Goal: Task Accomplishment & Management: Manage account settings

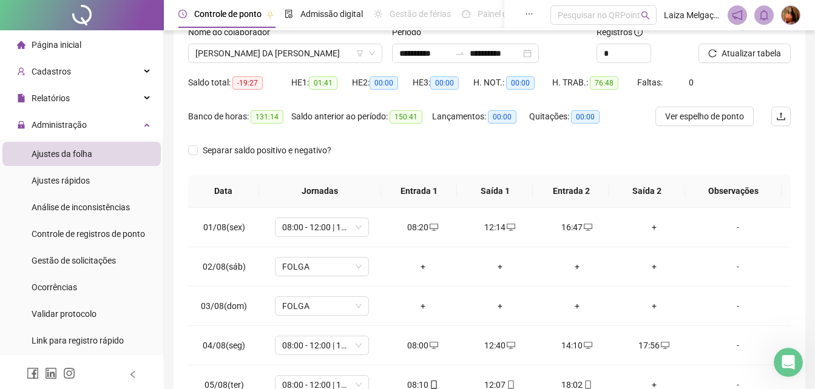
scroll to position [85, 0]
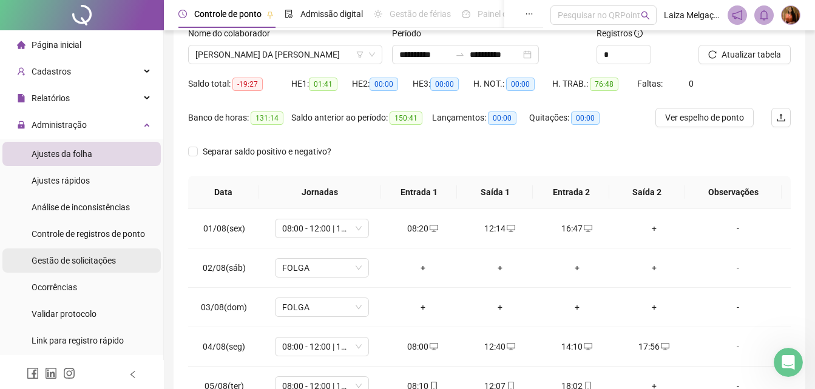
click at [108, 264] on span "Gestão de solicitações" at bounding box center [74, 261] width 84 height 10
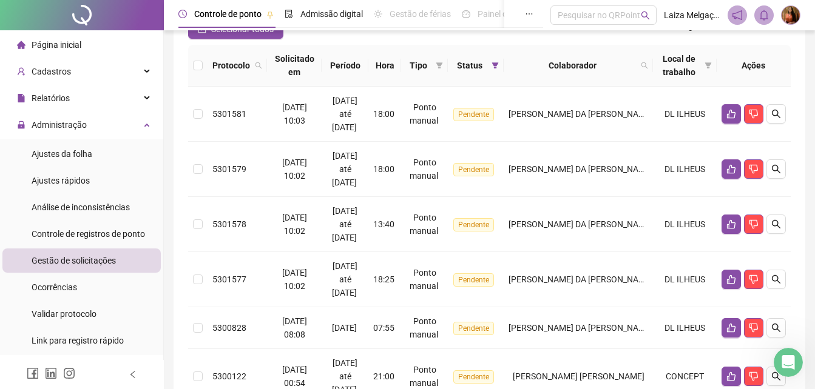
scroll to position [182, 0]
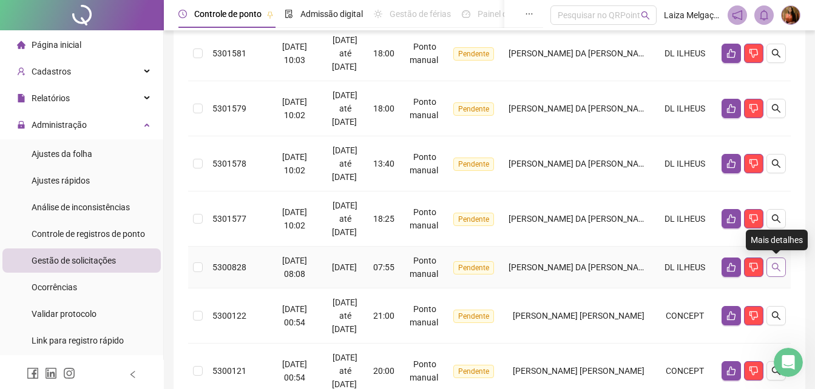
click at [778, 269] on icon "search" at bounding box center [776, 268] width 10 height 10
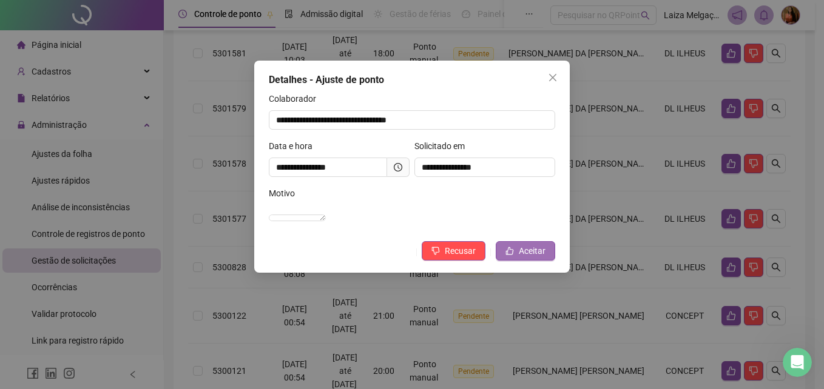
click at [530, 258] on span "Aceitar" at bounding box center [532, 250] width 27 height 13
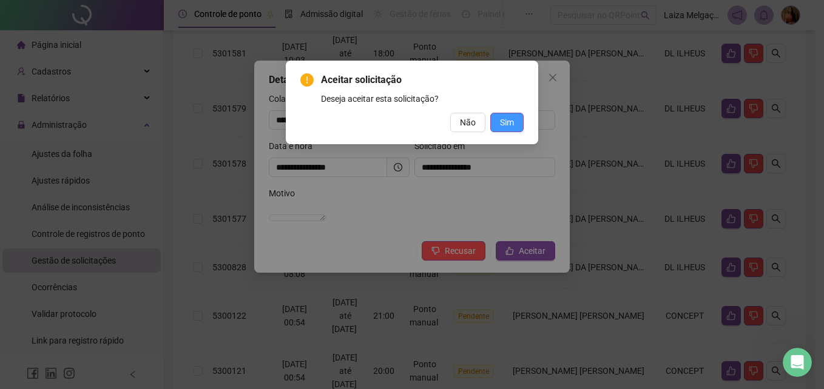
click at [514, 116] on button "Sim" at bounding box center [506, 122] width 33 height 19
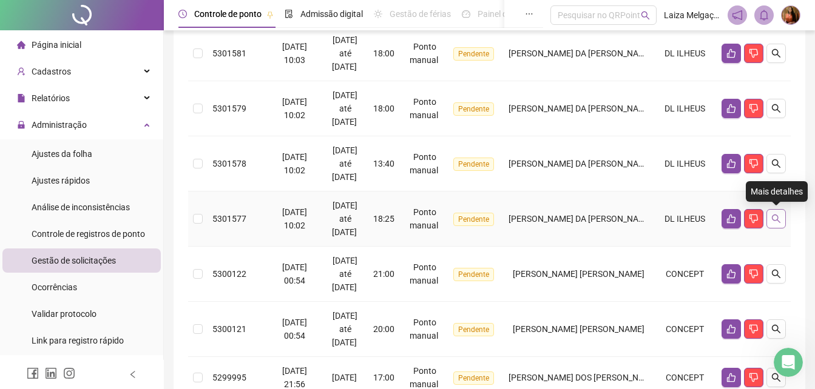
click at [776, 217] on icon "search" at bounding box center [776, 219] width 10 height 10
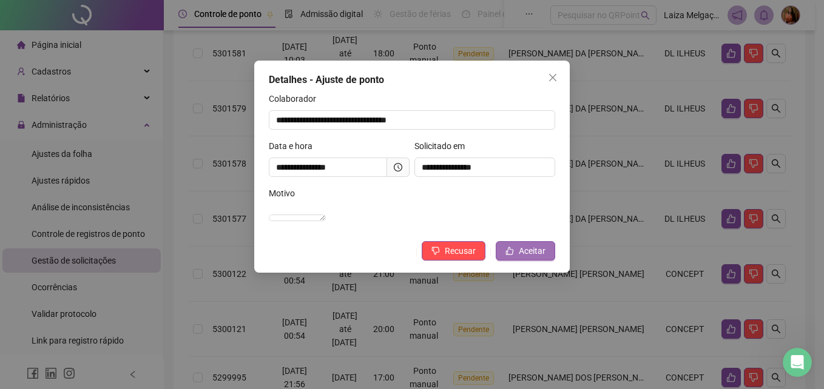
click at [542, 258] on span "Aceitar" at bounding box center [532, 250] width 27 height 13
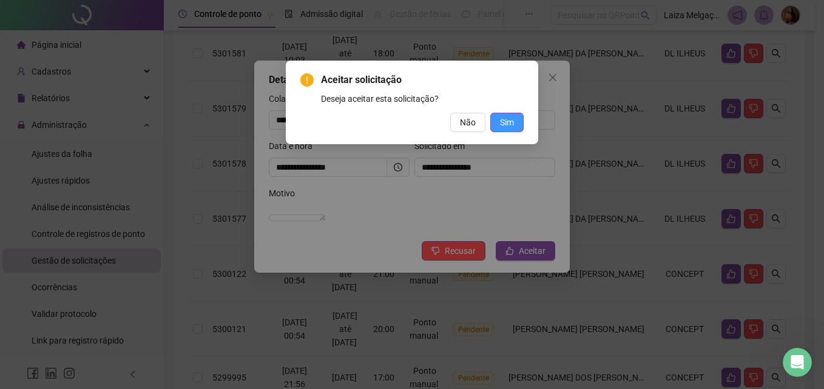
click at [507, 124] on span "Sim" at bounding box center [507, 122] width 14 height 13
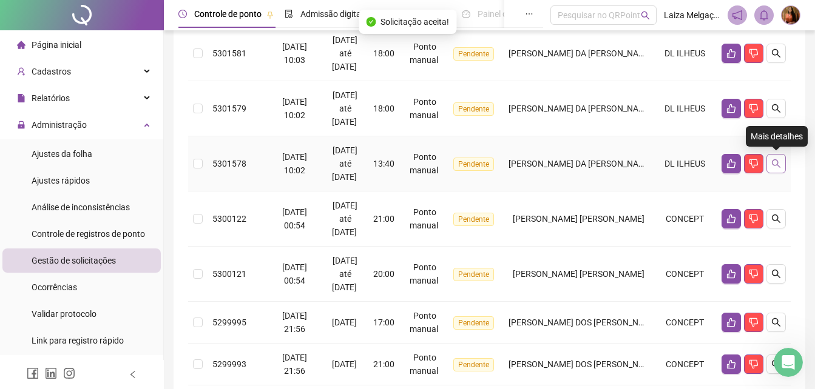
click at [780, 164] on icon "search" at bounding box center [776, 164] width 10 height 10
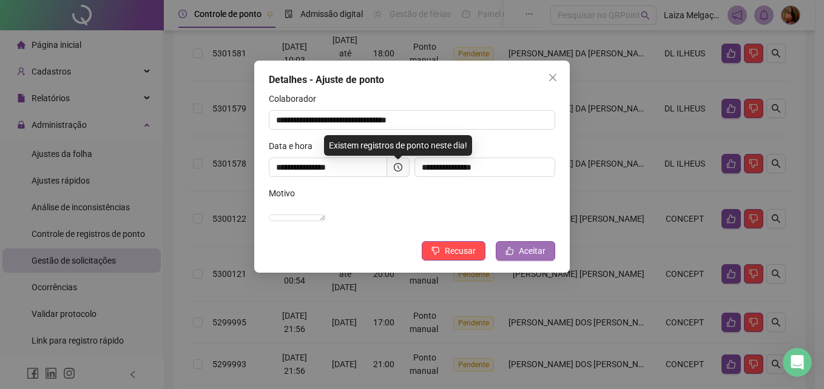
click at [532, 258] on span "Aceitar" at bounding box center [532, 250] width 27 height 13
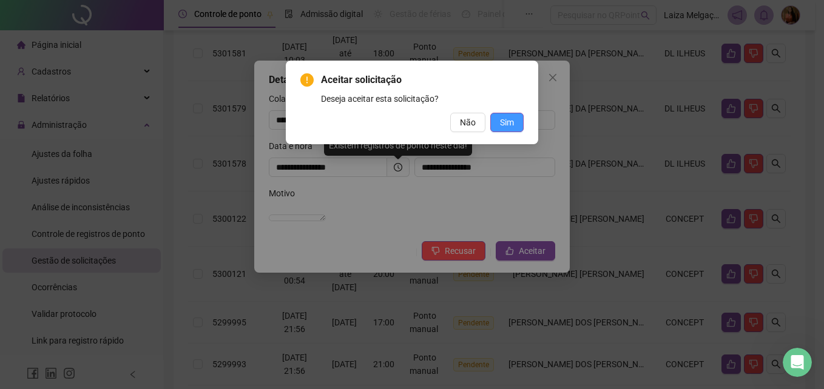
click at [513, 118] on span "Sim" at bounding box center [507, 122] width 14 height 13
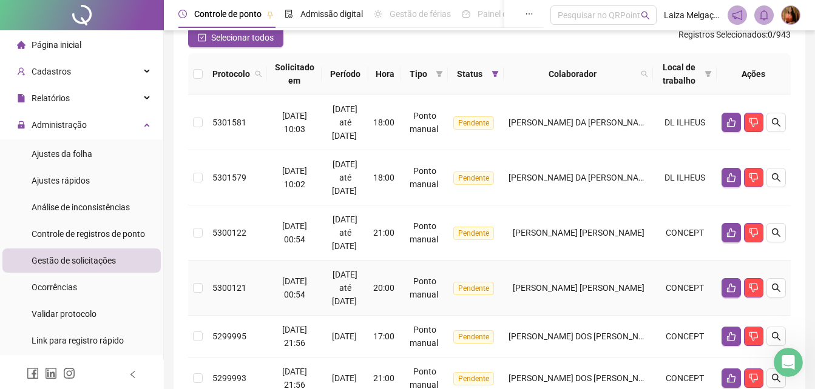
scroll to position [61, 0]
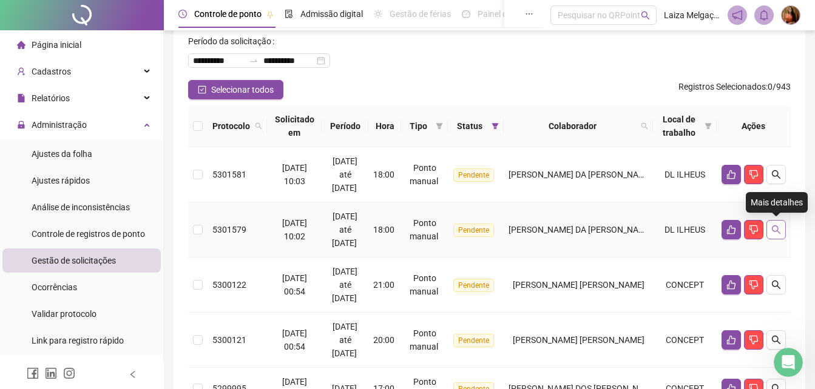
click at [783, 229] on button "button" at bounding box center [775, 229] width 19 height 19
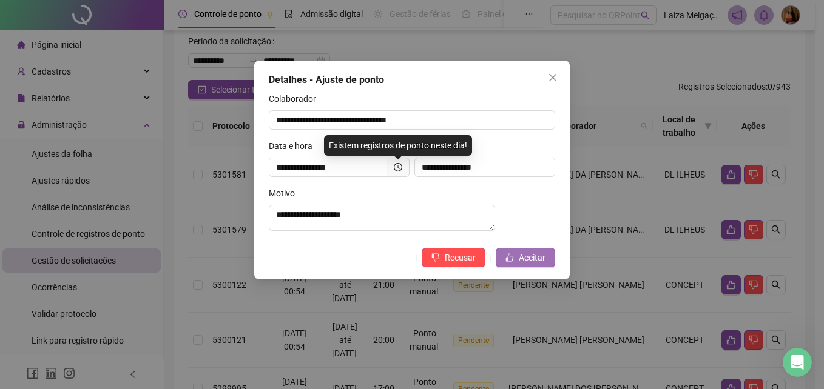
click at [533, 265] on span "Aceitar" at bounding box center [532, 257] width 27 height 13
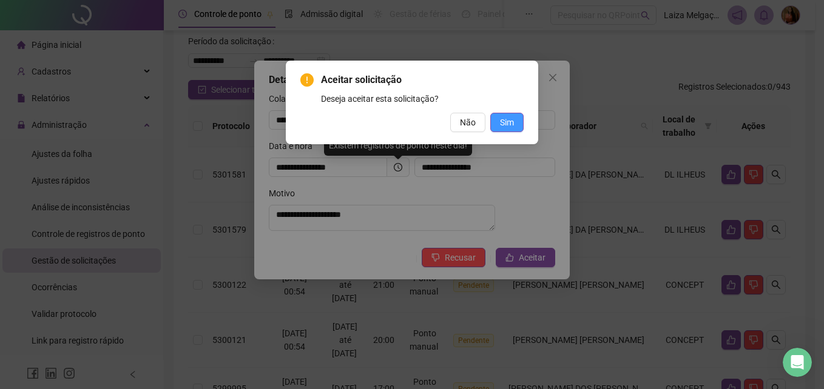
click at [512, 121] on span "Sim" at bounding box center [507, 122] width 14 height 13
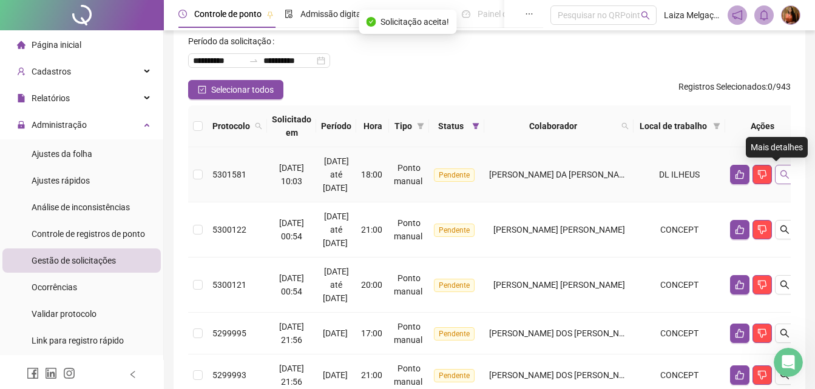
click at [780, 177] on icon "search" at bounding box center [785, 175] width 10 height 10
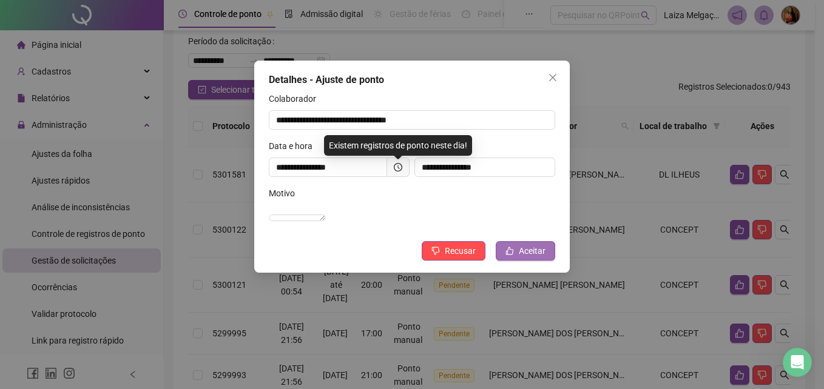
click at [542, 258] on span "Aceitar" at bounding box center [532, 250] width 27 height 13
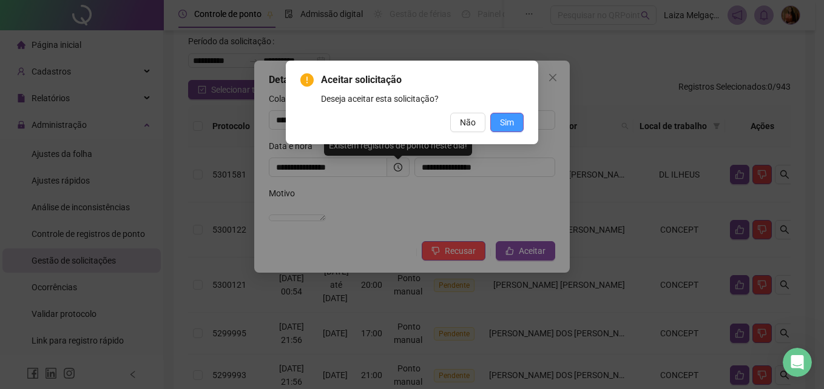
click at [508, 117] on span "Sim" at bounding box center [507, 122] width 14 height 13
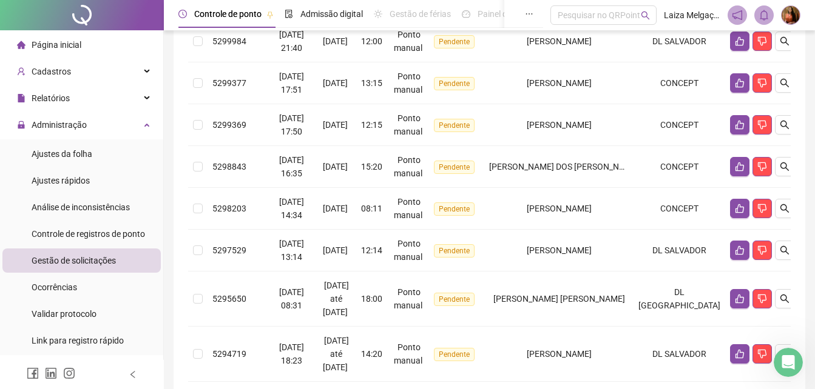
scroll to position [475, 0]
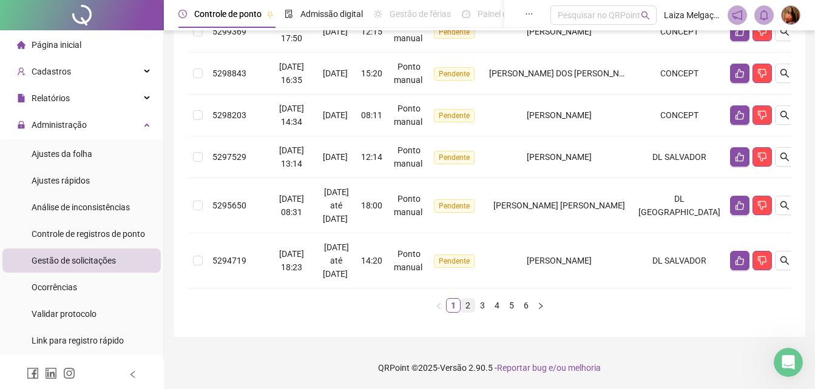
click at [468, 305] on link "2" at bounding box center [467, 305] width 13 height 13
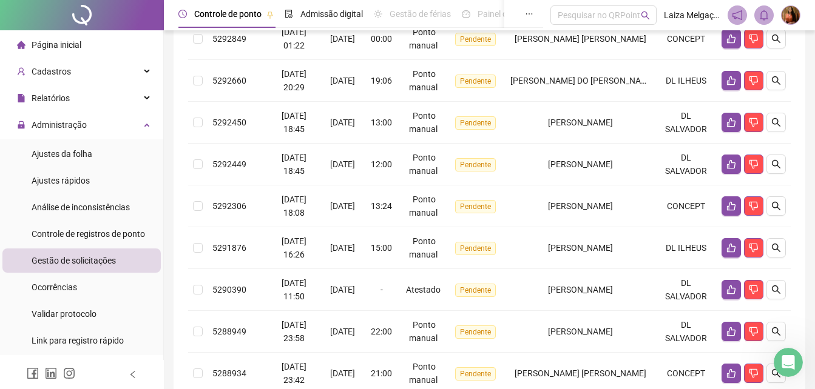
scroll to position [422, 0]
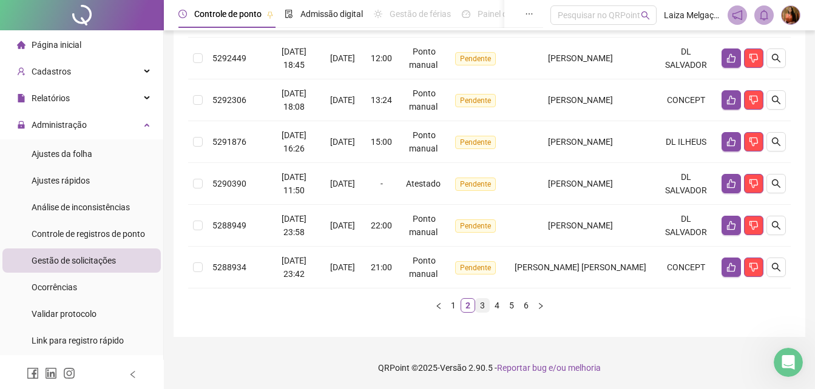
click at [481, 302] on link "3" at bounding box center [482, 305] width 13 height 13
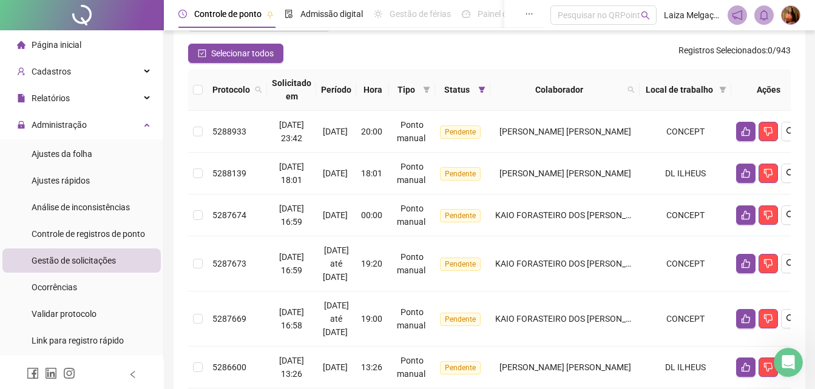
scroll to position [462, 0]
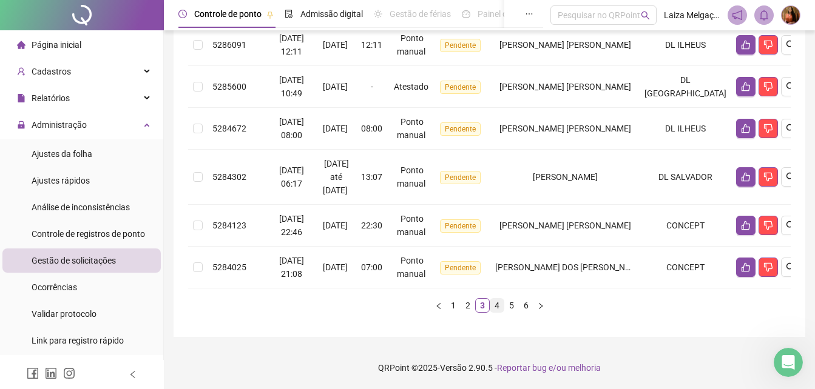
click at [494, 306] on link "4" at bounding box center [496, 305] width 13 height 13
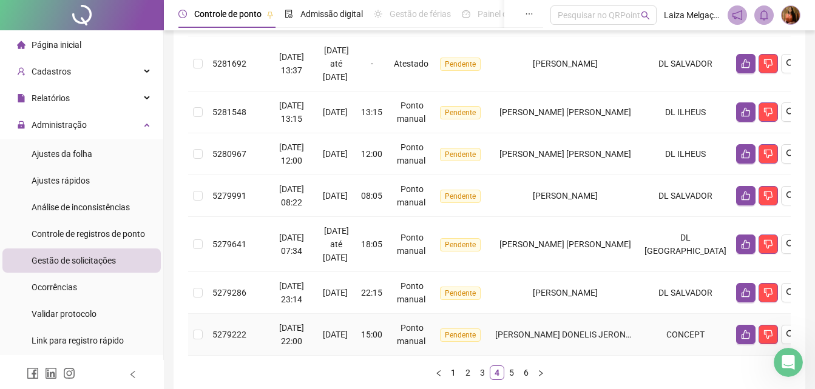
scroll to position [425, 0]
